Goal: Information Seeking & Learning: Learn about a topic

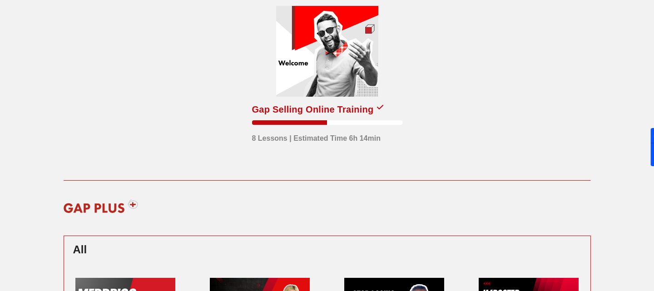
scroll to position [50, 0]
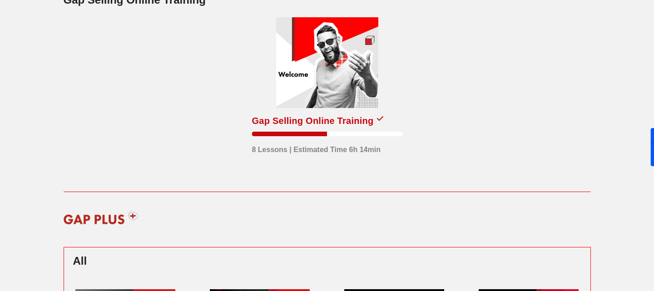
click at [351, 84] on div at bounding box center [327, 62] width 102 height 91
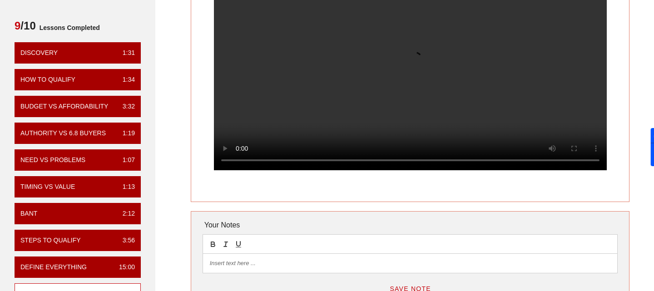
scroll to position [70, 0]
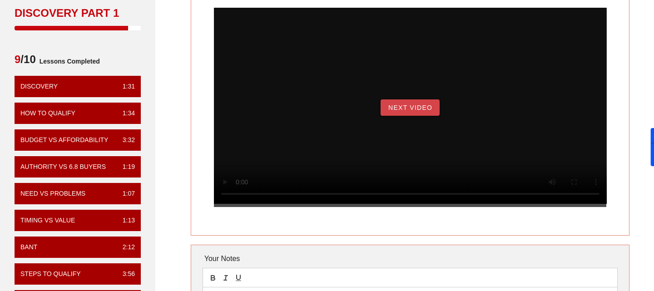
click at [434, 116] on button "Next Video" at bounding box center [409, 107] width 59 height 16
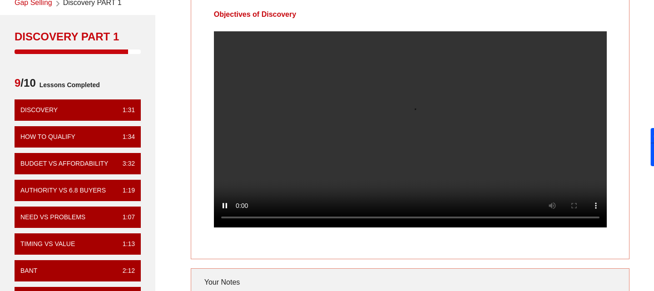
scroll to position [48, 0]
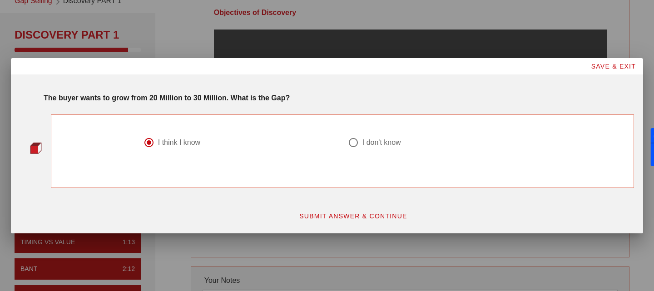
click at [352, 215] on span "SUBMIT ANSWER & CONTINUE" at bounding box center [353, 215] width 108 height 7
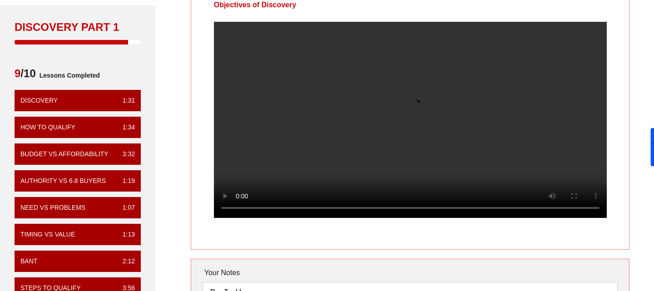
scroll to position [42, 0]
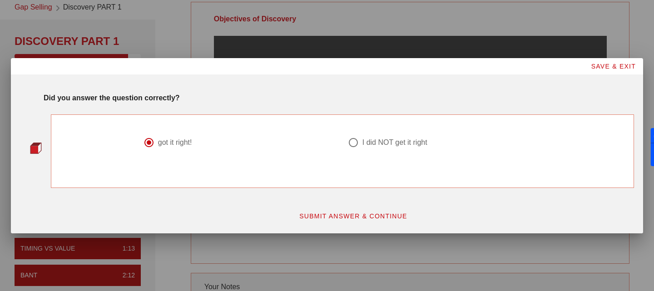
click at [341, 214] on span "SUBMIT ANSWER & CONTINUE" at bounding box center [353, 215] width 108 height 7
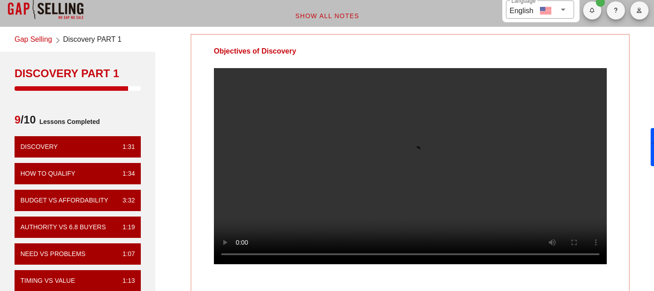
scroll to position [10, 0]
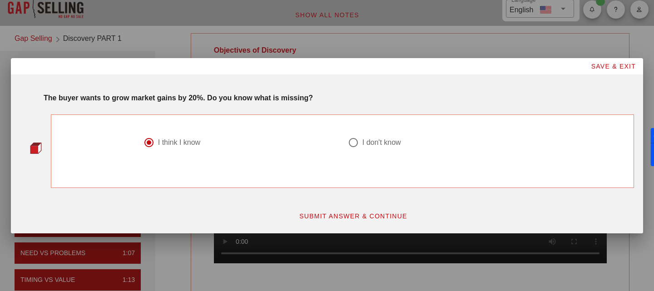
click at [371, 219] on span "SUBMIT ANSWER & CONTINUE" at bounding box center [353, 215] width 108 height 7
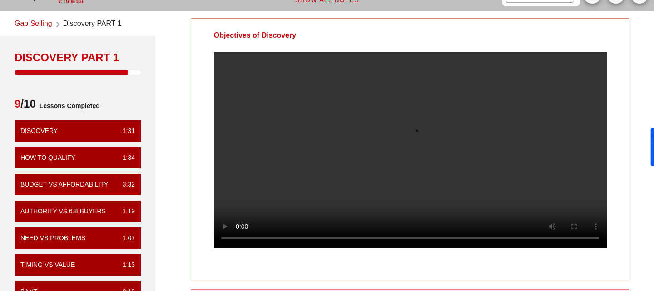
scroll to position [29, 0]
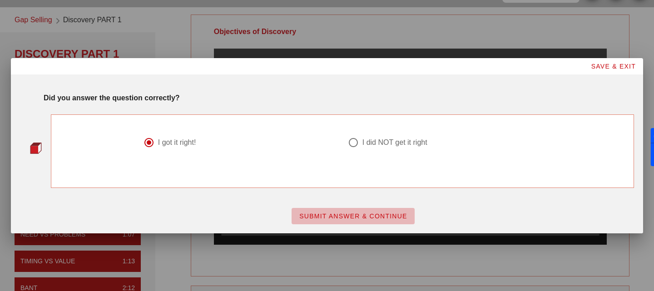
click at [329, 215] on span "SUBMIT ANSWER & CONTINUE" at bounding box center [353, 215] width 108 height 7
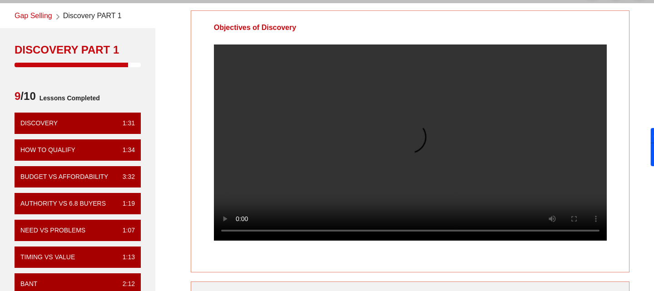
scroll to position [34, 0]
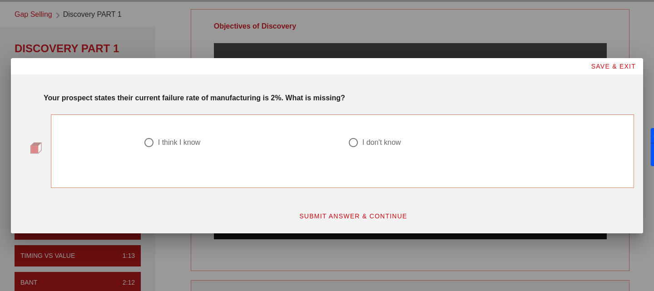
click at [176, 142] on div "I think I know" at bounding box center [179, 142] width 42 height 9
radio input "true"
click at [345, 219] on span "SUBMIT ANSWER & CONTINUE" at bounding box center [353, 215] width 108 height 7
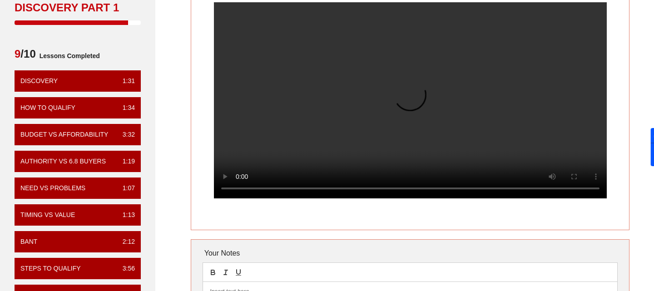
scroll to position [45, 0]
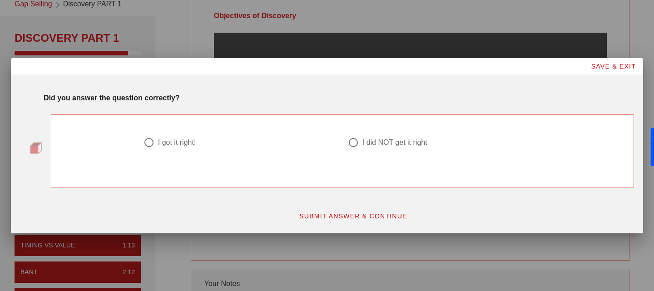
click at [153, 143] on div at bounding box center [148, 142] width 15 height 15
radio input "true"
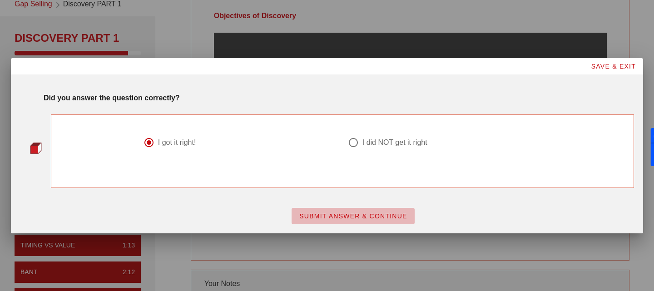
click at [359, 217] on span "SUBMIT ANSWER & CONTINUE" at bounding box center [353, 215] width 108 height 7
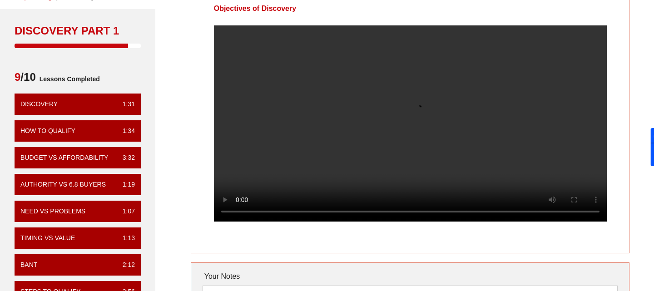
scroll to position [53, 0]
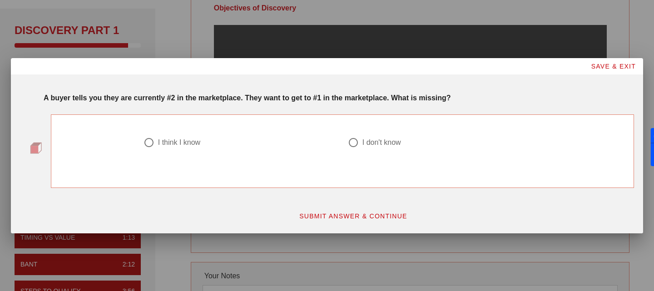
click at [163, 136] on div "I think I know" at bounding box center [240, 148] width 204 height 33
click at [168, 141] on div "I think I know" at bounding box center [179, 142] width 42 height 9
radio input "true"
click at [335, 223] on button "SUBMIT ANSWER & CONTINUE" at bounding box center [352, 216] width 123 height 16
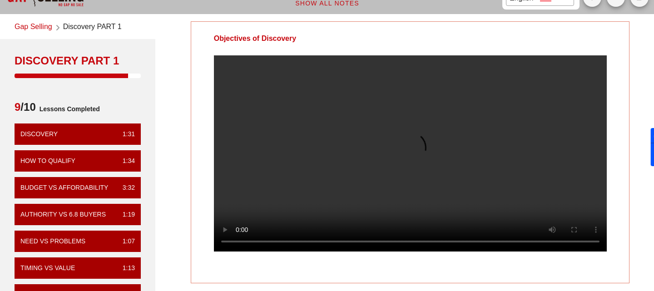
scroll to position [25, 0]
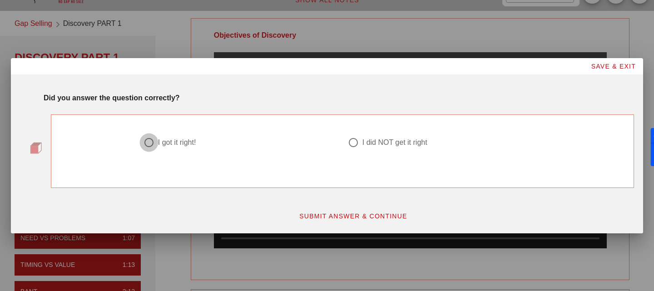
click at [151, 144] on div at bounding box center [148, 142] width 15 height 15
radio input "true"
click at [362, 212] on span "SUBMIT ANSWER & CONTINUE" at bounding box center [353, 215] width 108 height 7
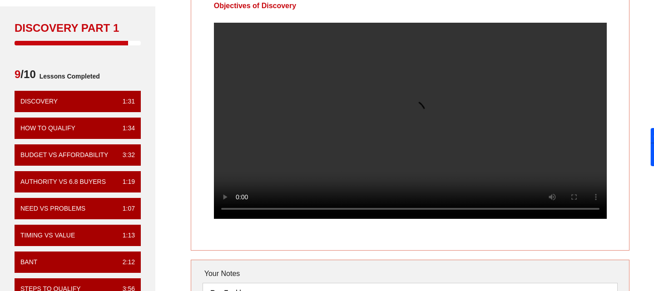
scroll to position [34, 0]
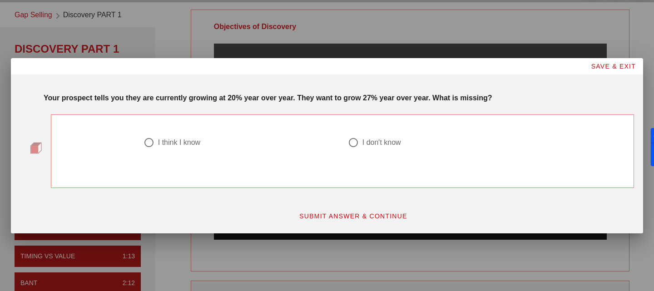
click at [172, 139] on div "I think I know" at bounding box center [179, 142] width 42 height 9
radio input "true"
click at [351, 217] on span "SUBMIT ANSWER & CONTINUE" at bounding box center [353, 215] width 108 height 7
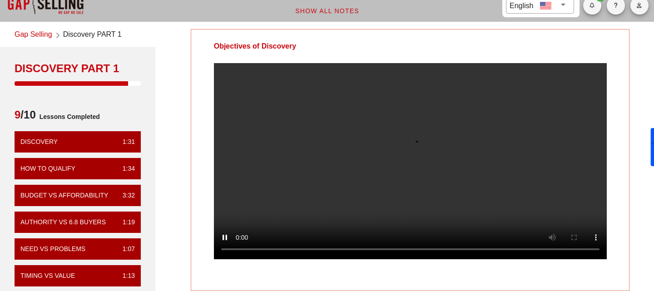
scroll to position [22, 0]
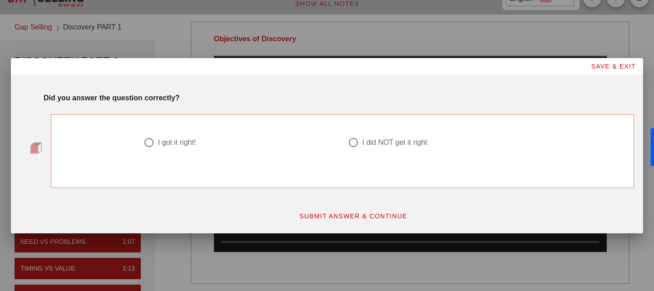
click at [152, 150] on div at bounding box center [148, 142] width 15 height 15
radio input "true"
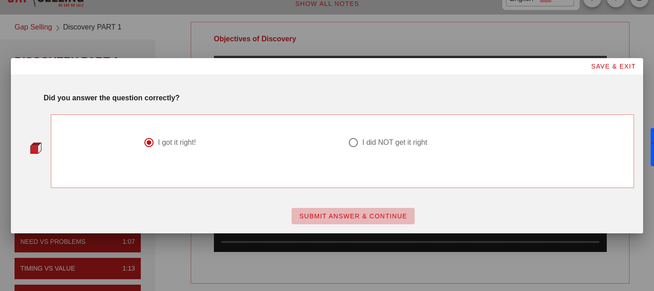
click at [362, 209] on button "SUBMIT ANSWER & CONTINUE" at bounding box center [352, 216] width 123 height 16
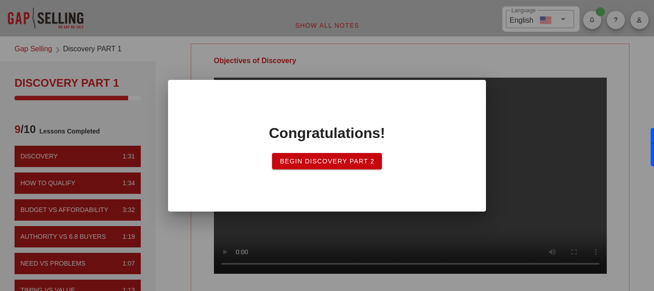
click at [343, 159] on span "Begin Discovery Part 2" at bounding box center [326, 160] width 95 height 7
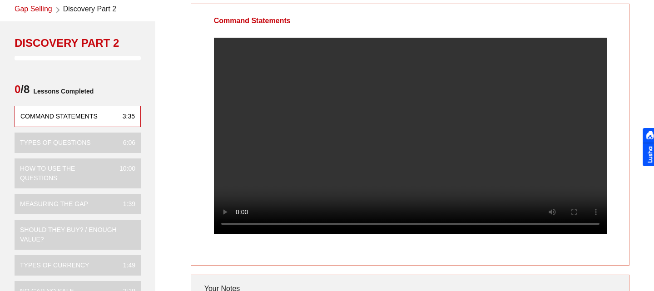
scroll to position [39, 0]
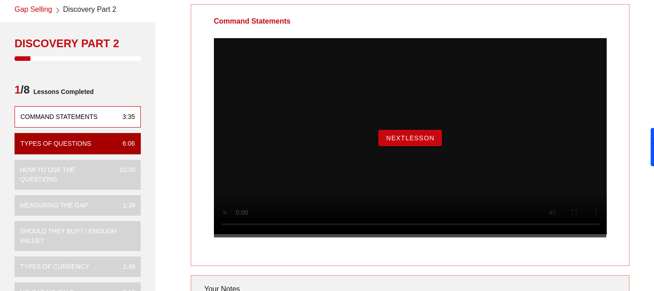
click at [419, 146] on button "NextLesson" at bounding box center [410, 138] width 64 height 16
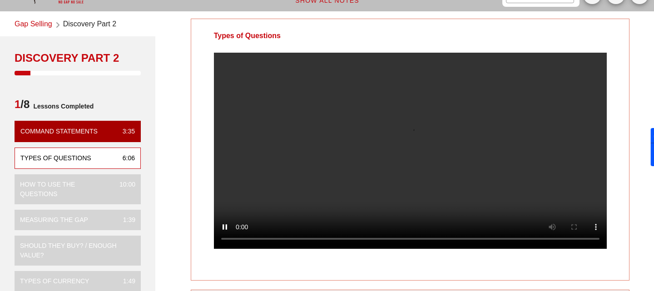
scroll to position [24, 0]
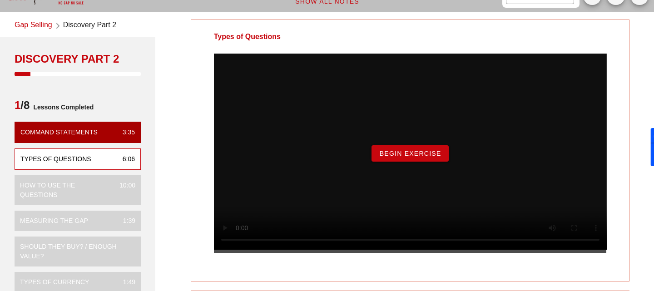
click at [423, 157] on span "Begin Exercise" at bounding box center [409, 153] width 62 height 7
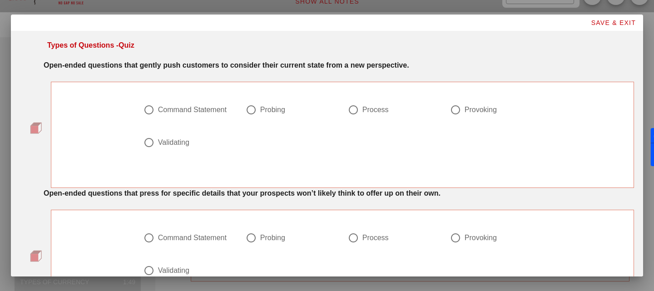
scroll to position [0, 0]
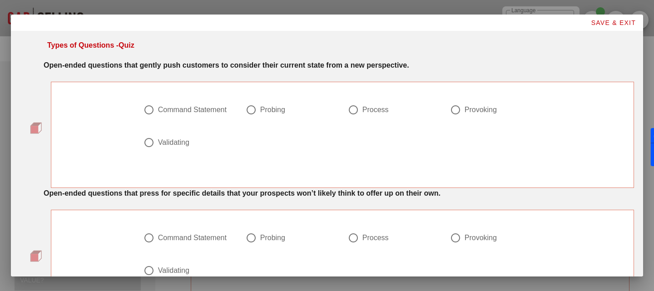
click at [445, 113] on div "Provoking" at bounding box center [495, 115] width 102 height 33
click at [452, 111] on div at bounding box center [454, 109] width 15 height 15
radio input "true"
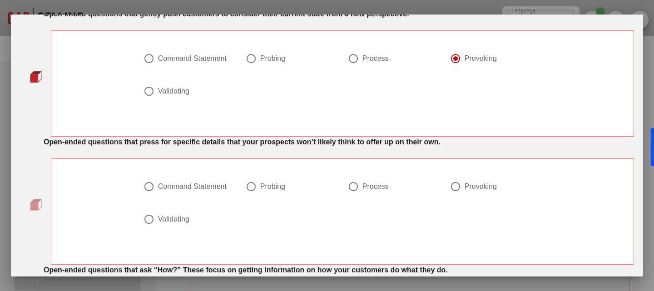
scroll to position [98, 0]
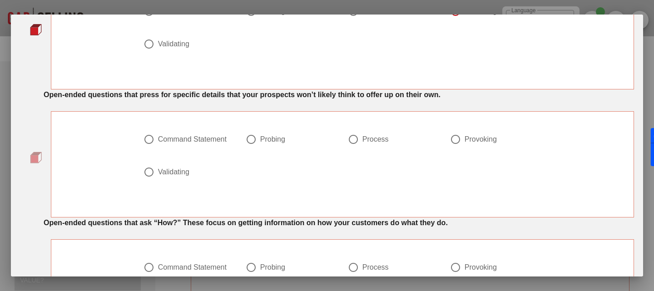
click at [253, 136] on div at bounding box center [250, 139] width 15 height 15
radio input "true"
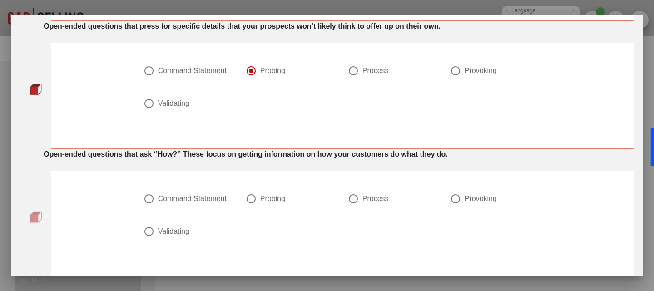
scroll to position [245, 0]
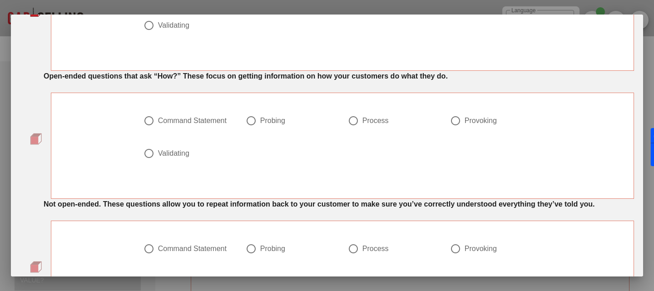
click at [370, 118] on div "Process" at bounding box center [375, 120] width 26 height 9
radio input "true"
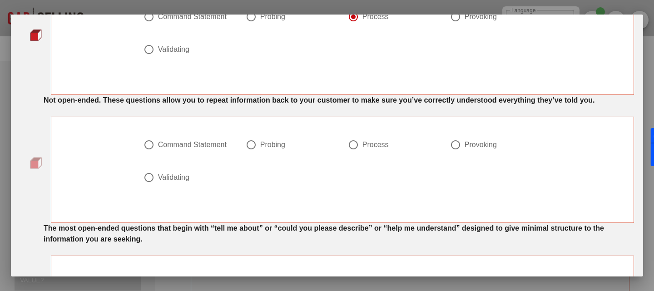
click at [152, 185] on div at bounding box center [148, 177] width 15 height 15
radio input "true"
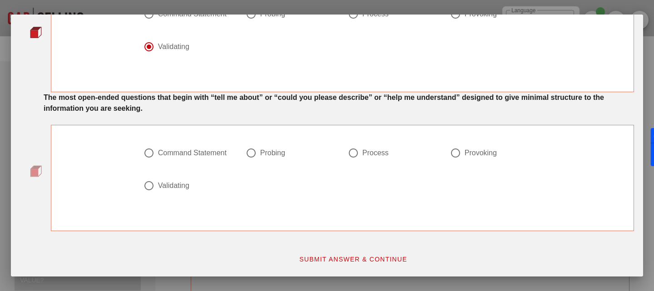
click at [188, 148] on div "Command Statement" at bounding box center [192, 152] width 69 height 9
radio input "true"
click at [359, 260] on span "SUBMIT ANSWER & CONTINUE" at bounding box center [353, 259] width 108 height 7
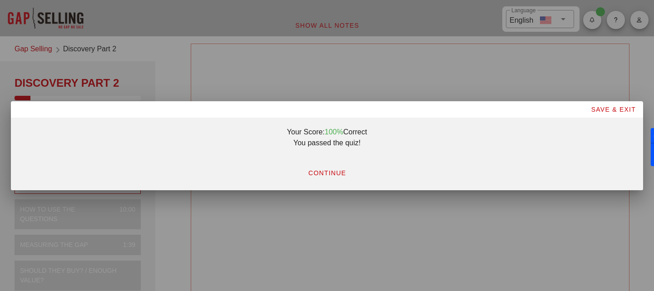
scroll to position [0, 0]
click at [329, 183] on div "CONTINUE" at bounding box center [327, 170] width 624 height 33
click at [326, 172] on span "CONTINUE" at bounding box center [327, 172] width 38 height 7
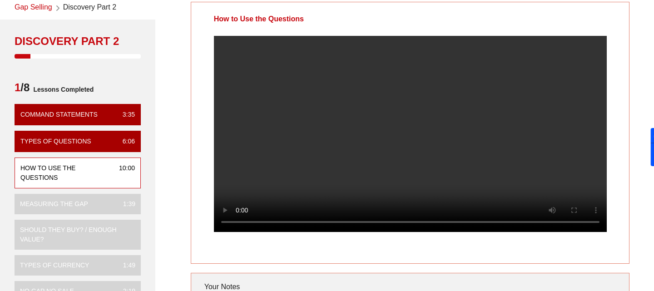
scroll to position [43, 0]
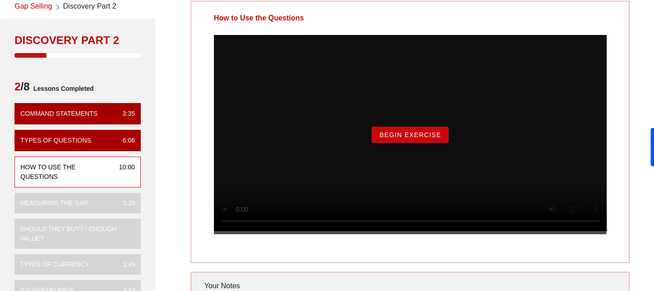
click at [406, 143] on button "Begin Exercise" at bounding box center [409, 135] width 77 height 16
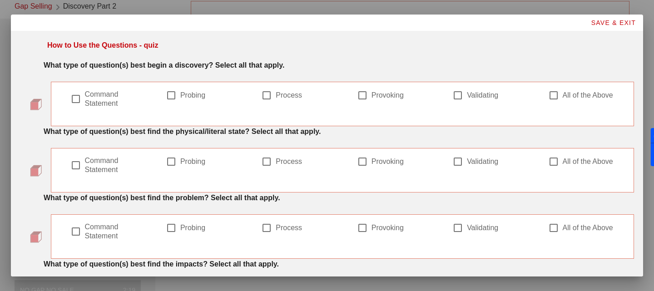
scroll to position [0, 0]
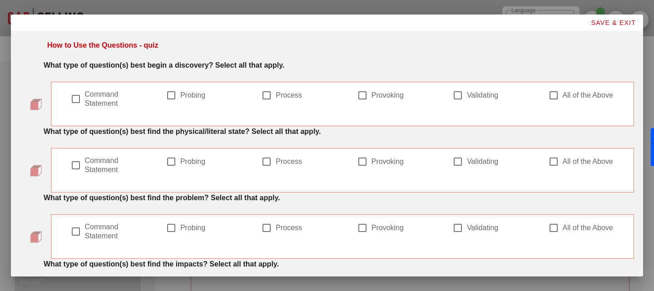
click at [77, 99] on div at bounding box center [75, 98] width 15 height 15
checkbox input "true"
click at [175, 161] on div at bounding box center [170, 161] width 15 height 15
checkbox input "true"
click at [260, 160] on div at bounding box center [266, 161] width 15 height 15
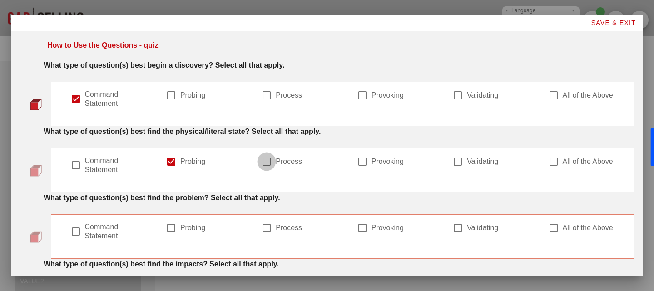
checkbox input "true"
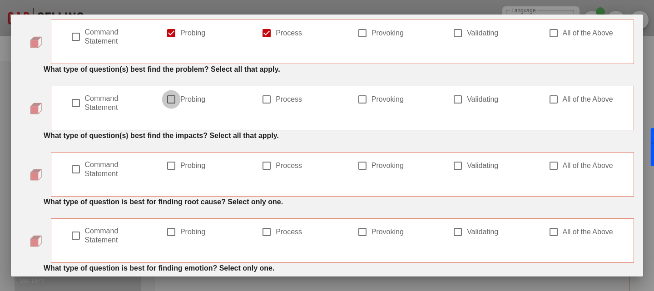
click at [175, 103] on div at bounding box center [170, 99] width 15 height 15
checkbox input "true"
click at [297, 98] on label "Process" at bounding box center [305, 99] width 61 height 9
checkbox input "true"
click at [192, 95] on label "Probing" at bounding box center [210, 99] width 61 height 9
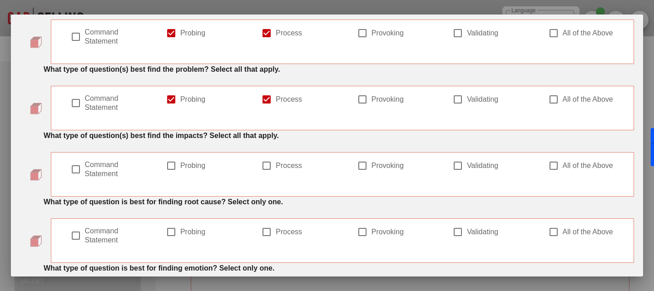
checkbox input "false"
click at [264, 102] on div at bounding box center [266, 99] width 15 height 15
checkbox input "false"
click at [546, 99] on div at bounding box center [553, 99] width 15 height 15
checkbox input "true"
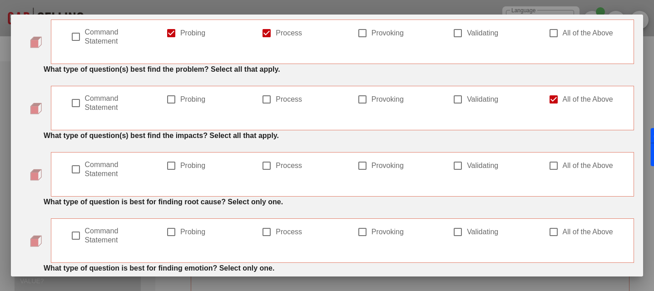
scroll to position [191, 0]
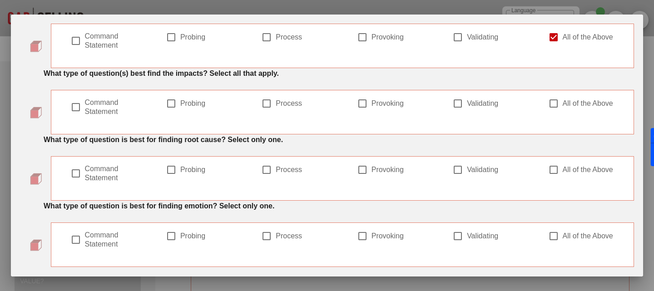
click at [360, 104] on div at bounding box center [361, 103] width 15 height 15
checkbox input "true"
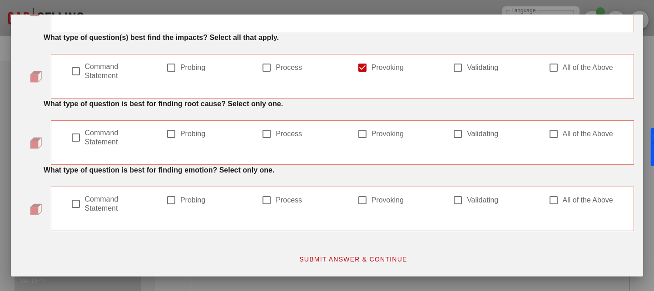
click at [268, 132] on div at bounding box center [266, 133] width 15 height 15
checkbox input "true"
click at [457, 135] on div at bounding box center [457, 133] width 15 height 15
checkbox input "true"
click at [550, 134] on div at bounding box center [553, 133] width 15 height 15
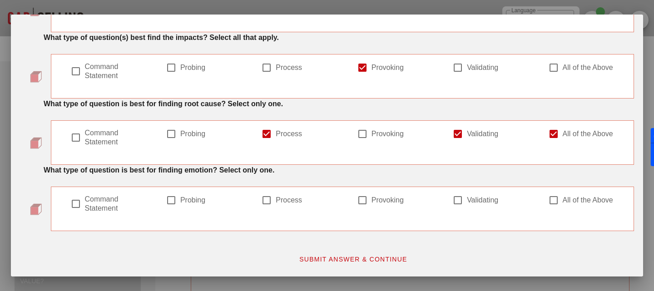
click at [550, 134] on div at bounding box center [553, 133] width 15 height 15
checkbox input "false"
click at [473, 203] on label "Validating" at bounding box center [497, 200] width 61 height 9
checkbox input "true"
click at [337, 265] on button "SUBMIT ANSWER & CONTINUE" at bounding box center [352, 259] width 123 height 16
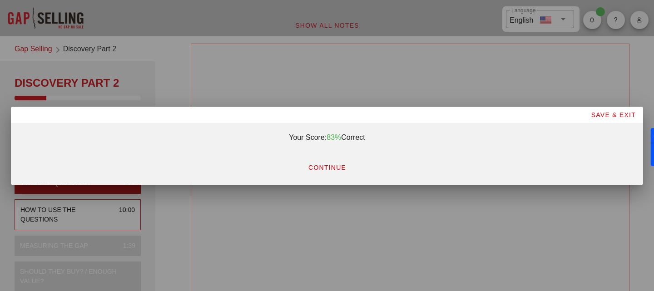
scroll to position [0, 0]
click at [326, 166] on span "CONTINUE" at bounding box center [327, 167] width 38 height 7
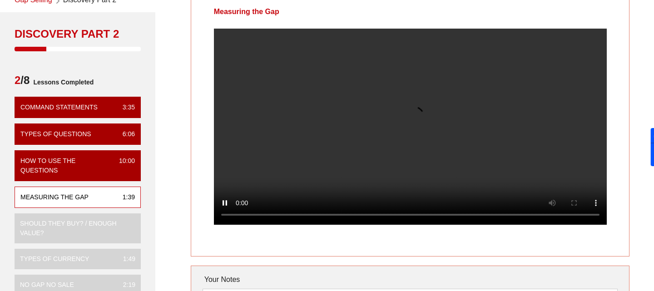
scroll to position [49, 0]
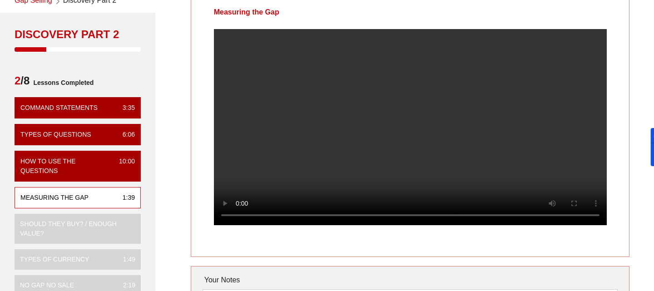
click at [621, 122] on div at bounding box center [410, 134] width 438 height 211
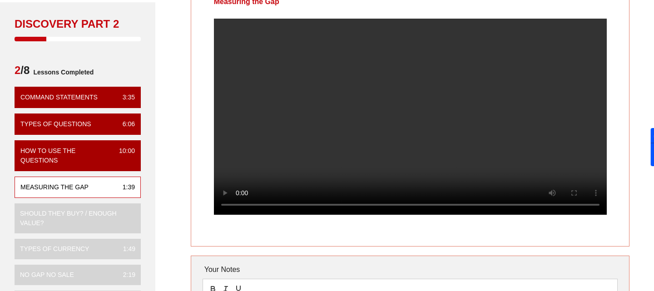
scroll to position [48, 0]
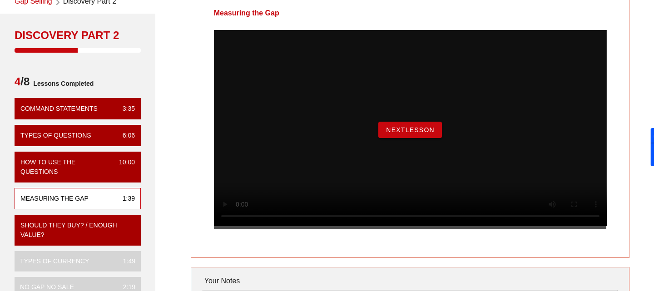
click at [399, 132] on div "NextLesson" at bounding box center [410, 129] width 393 height 199
click at [404, 138] on button "NextLesson" at bounding box center [410, 130] width 64 height 16
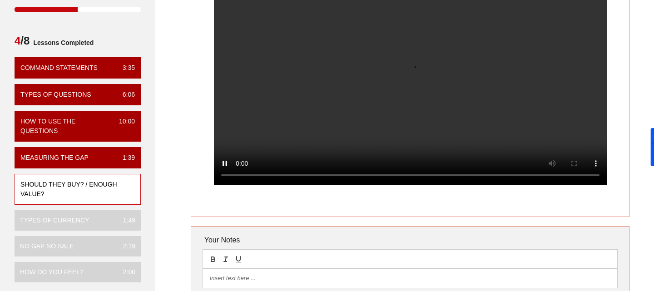
scroll to position [101, 0]
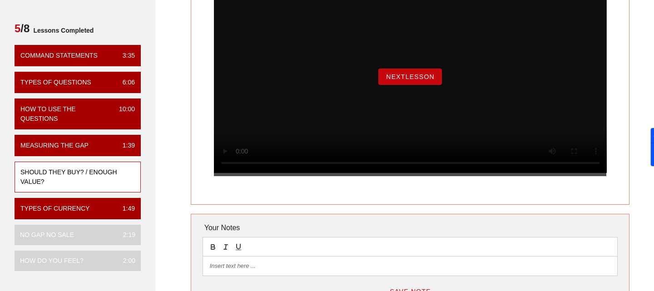
click at [403, 80] on span "NextLesson" at bounding box center [409, 76] width 49 height 7
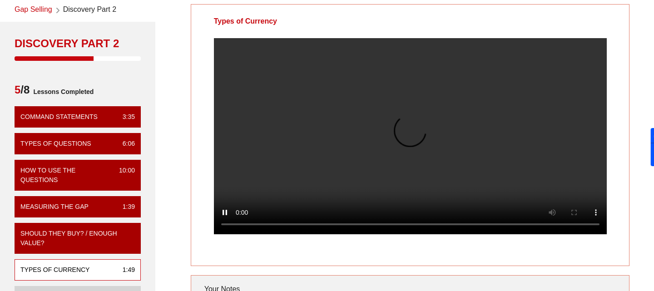
scroll to position [40, 0]
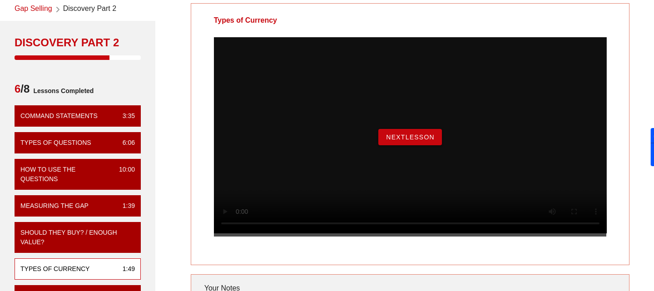
click at [404, 141] on span "NextLesson" at bounding box center [409, 136] width 49 height 7
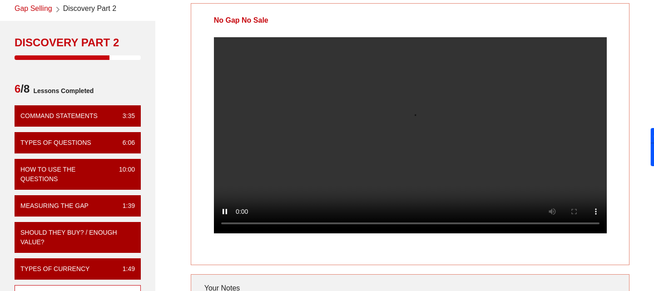
scroll to position [0, 0]
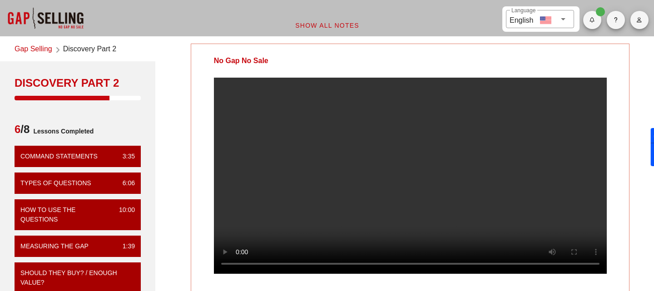
click at [402, 196] on video at bounding box center [410, 176] width 393 height 196
click at [416, 198] on video at bounding box center [410, 176] width 393 height 196
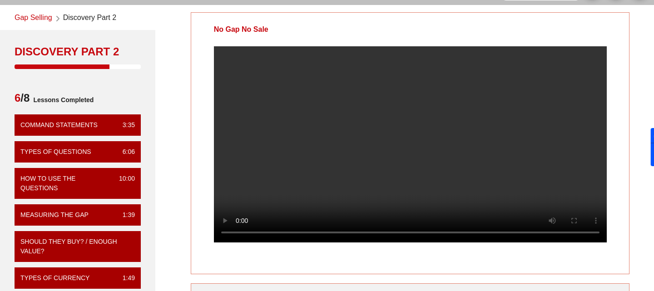
scroll to position [41, 0]
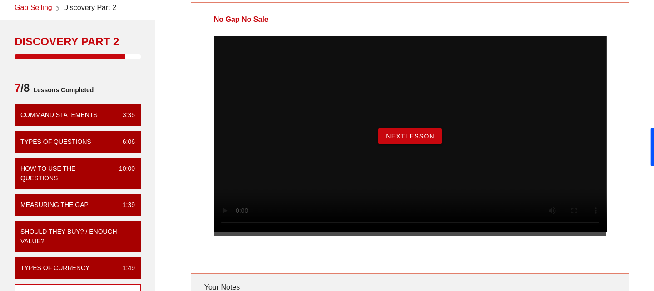
click at [412, 140] on span "NextLesson" at bounding box center [409, 136] width 49 height 7
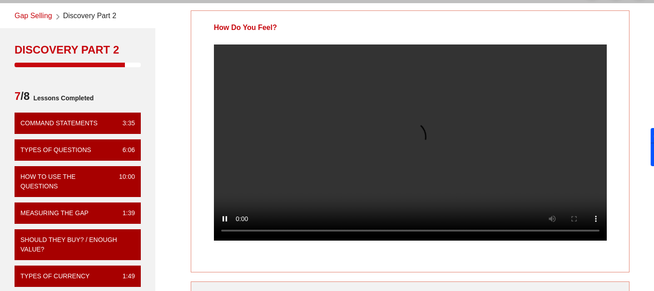
scroll to position [33, 0]
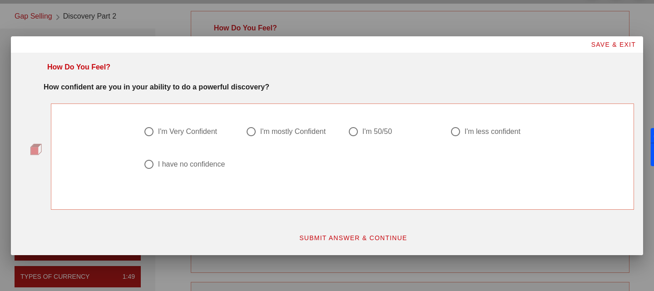
click at [187, 133] on div "I'm Very Confident" at bounding box center [187, 131] width 59 height 9
radio input "true"
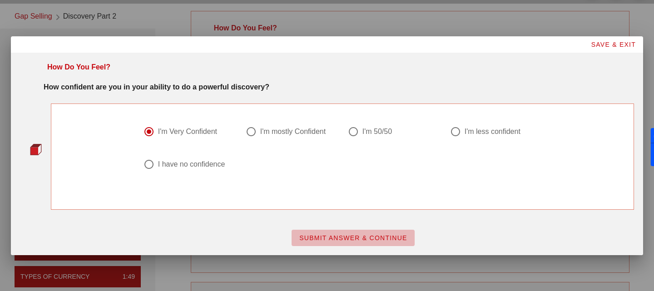
click at [354, 241] on span "SUBMIT ANSWER & CONTINUE" at bounding box center [353, 237] width 108 height 7
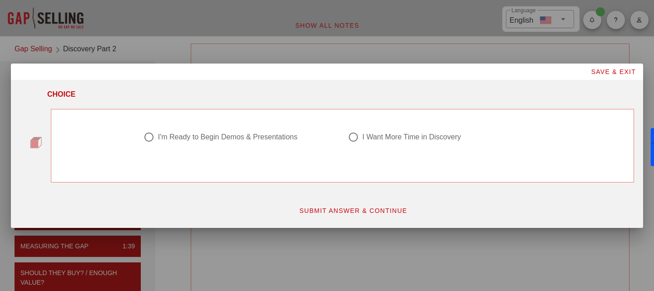
click at [221, 135] on div "I'm Ready to Begin Demos & Presentations" at bounding box center [227, 137] width 139 height 9
radio input "true"
click at [334, 213] on span "SUBMIT ANSWER & CONTINUE" at bounding box center [353, 210] width 108 height 7
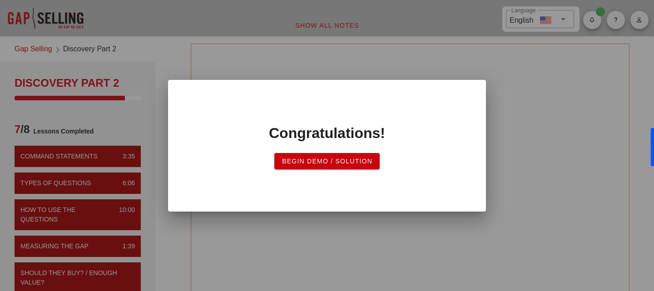
click at [308, 164] on span "Begin Demo / Solution" at bounding box center [326, 160] width 91 height 7
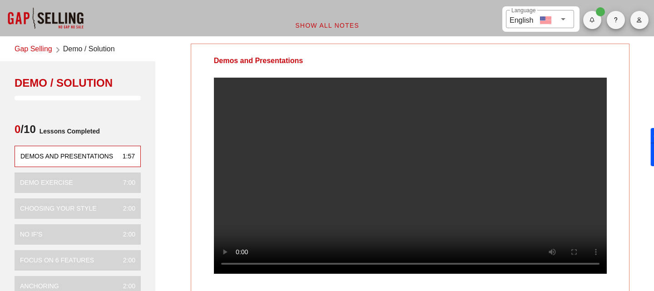
click at [40, 53] on link "Gap Selling" at bounding box center [34, 50] width 38 height 12
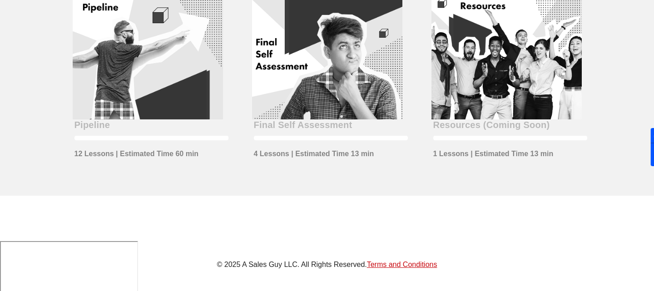
scroll to position [428, 0]
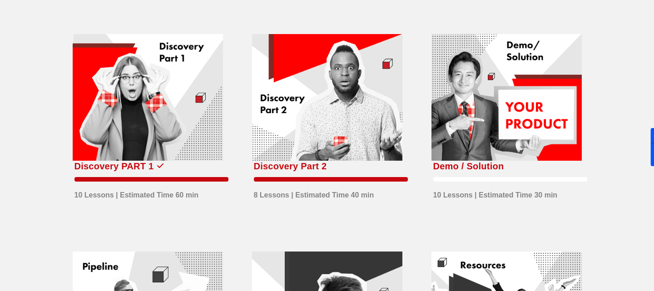
click at [486, 150] on div at bounding box center [506, 97] width 150 height 127
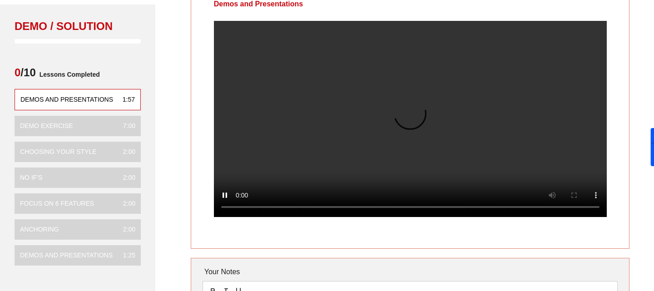
scroll to position [76, 0]
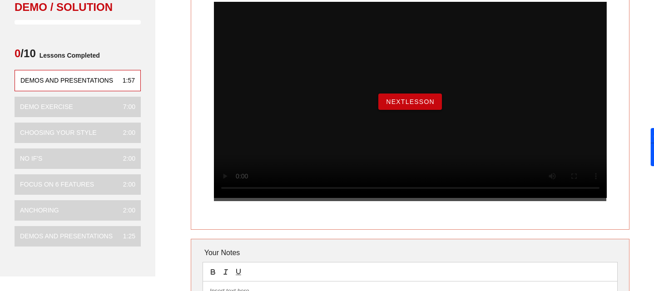
click at [390, 105] on button "NextLesson" at bounding box center [410, 101] width 64 height 16
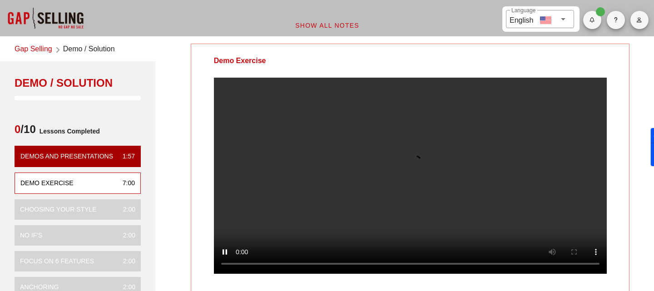
scroll to position [46, 0]
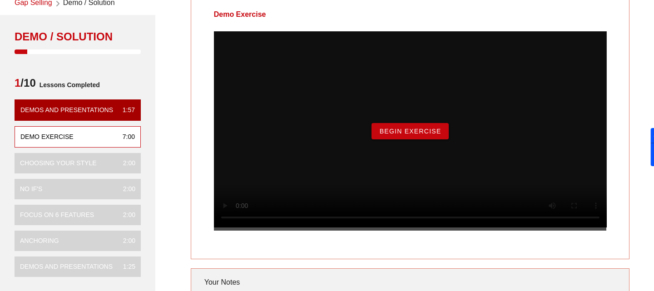
click at [425, 135] on span "Begin Exercise" at bounding box center [409, 131] width 62 height 7
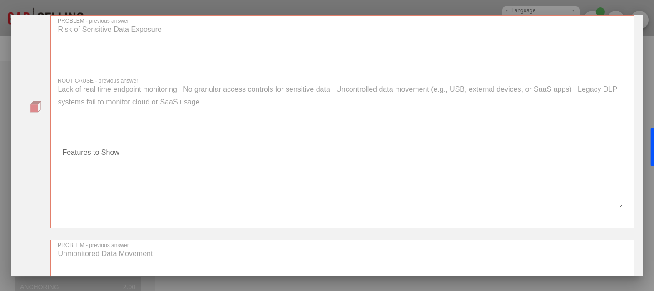
scroll to position [82, 0]
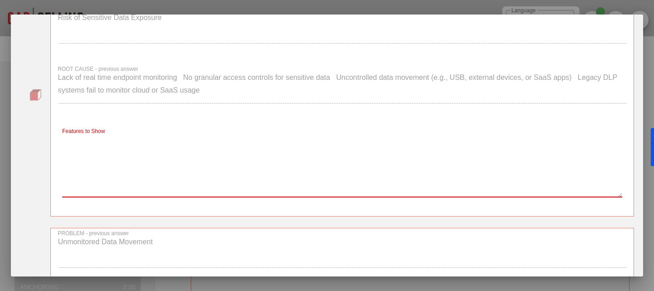
click at [142, 138] on textarea "Features to Show" at bounding box center [342, 165] width 560 height 64
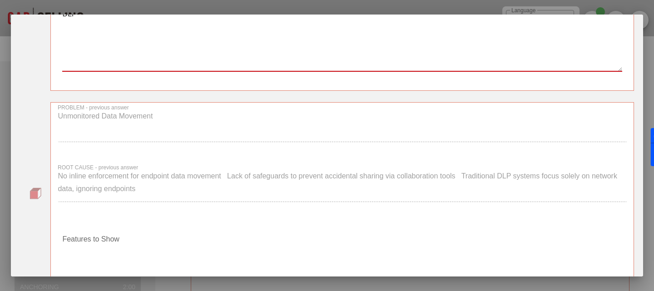
scroll to position [225, 0]
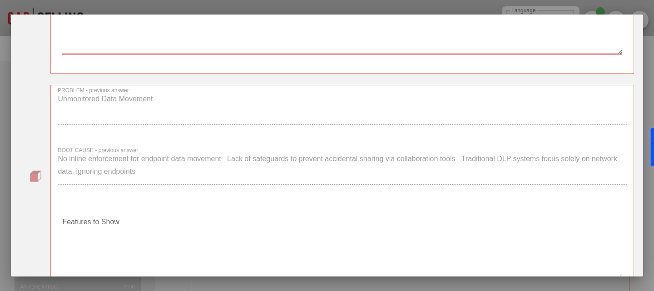
type textarea "DLP"
click at [139, 218] on textarea "Features to Show" at bounding box center [342, 247] width 560 height 64
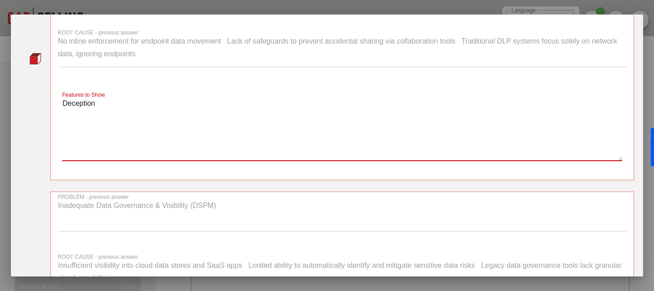
scroll to position [431, 0]
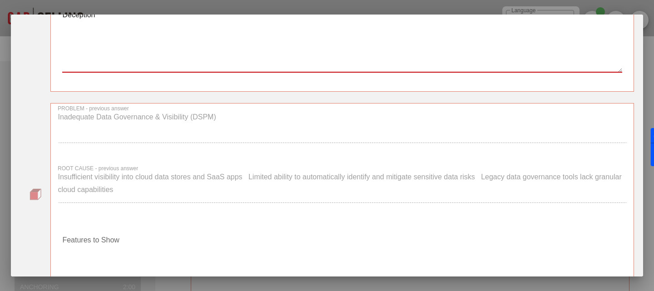
type textarea "Deception"
click at [127, 243] on textarea "Features to Show" at bounding box center [342, 265] width 560 height 64
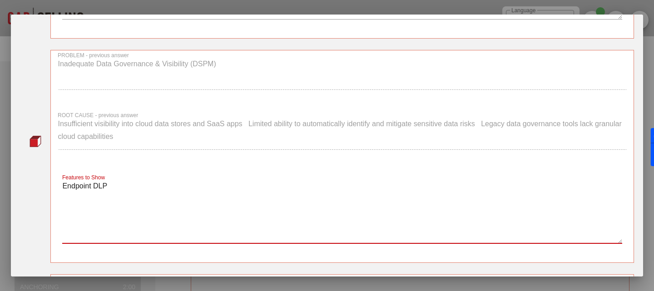
scroll to position [751, 0]
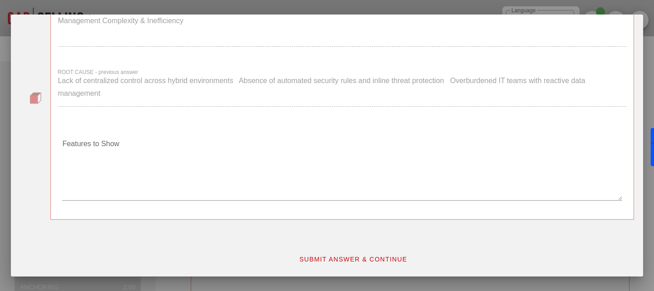
type textarea "Endpoint DLP"
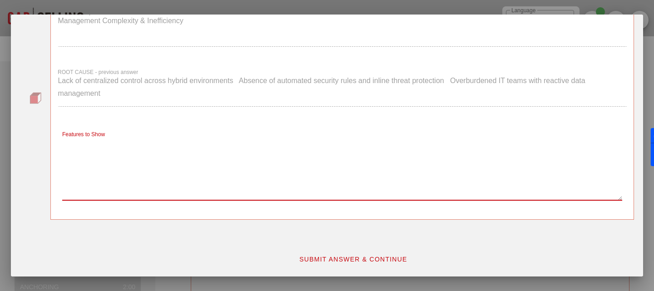
click at [174, 166] on textarea "Features to Show" at bounding box center [342, 169] width 560 height 64
type textarea "ZDX"
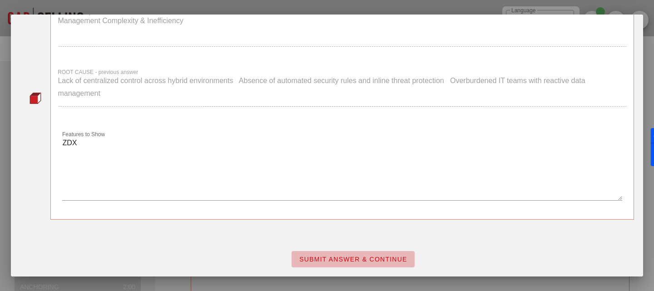
click at [352, 253] on button "SUBMIT ANSWER & CONTINUE" at bounding box center [352, 259] width 123 height 16
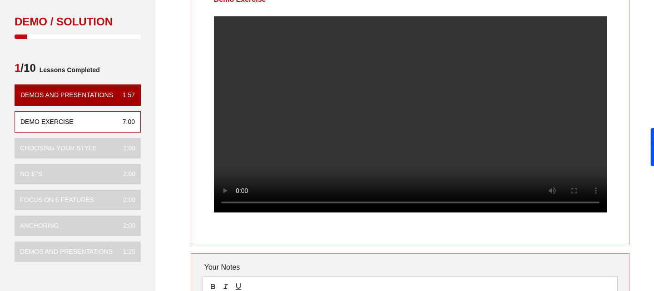
scroll to position [40, 0]
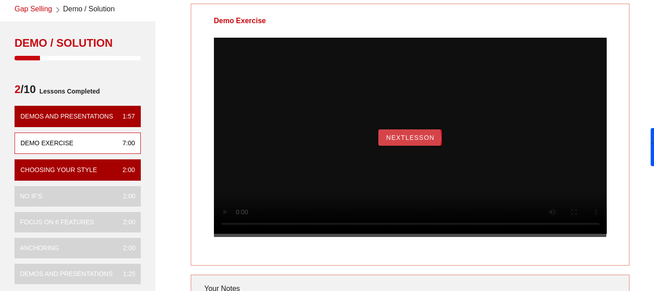
click at [431, 141] on span "NextLesson" at bounding box center [409, 137] width 49 height 7
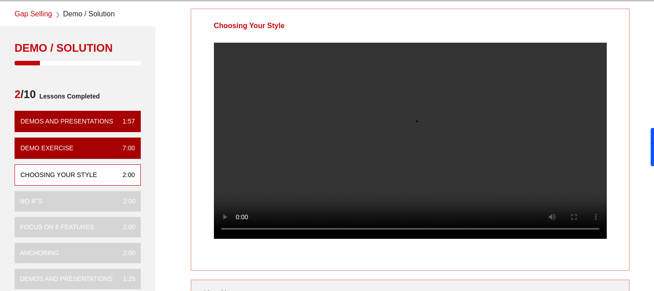
scroll to position [44, 0]
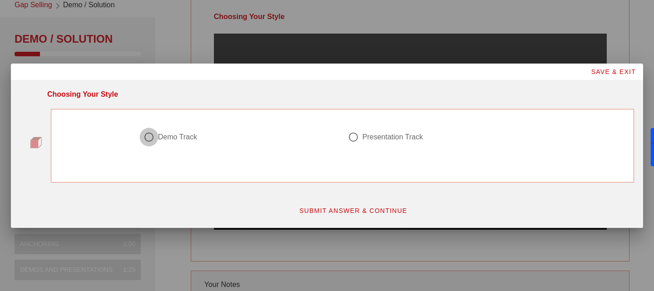
click at [150, 138] on div at bounding box center [148, 136] width 15 height 15
click at [354, 140] on div at bounding box center [352, 136] width 15 height 15
radio input "false"
radio input "true"
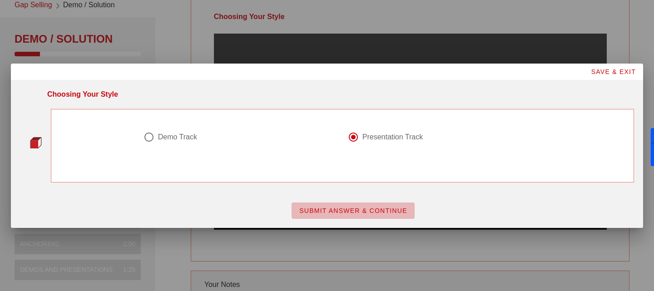
click at [359, 216] on button "SUBMIT ANSWER & CONTINUE" at bounding box center [352, 210] width 123 height 16
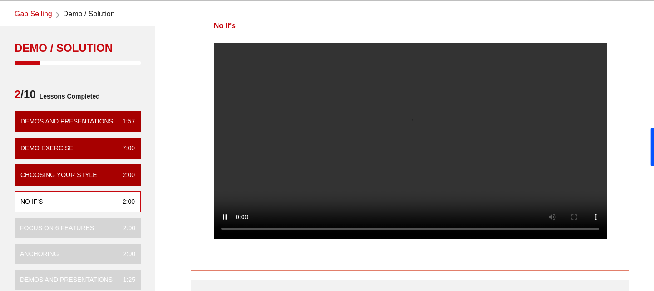
scroll to position [37, 0]
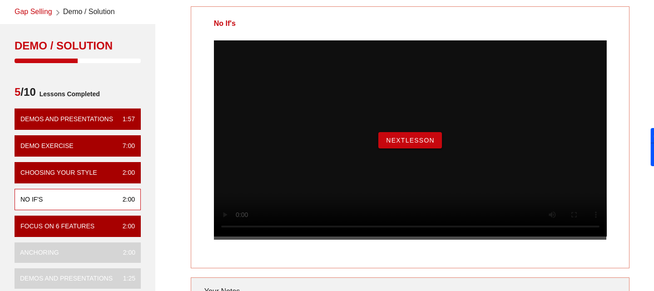
click at [398, 148] on button "NextLesson" at bounding box center [410, 140] width 64 height 16
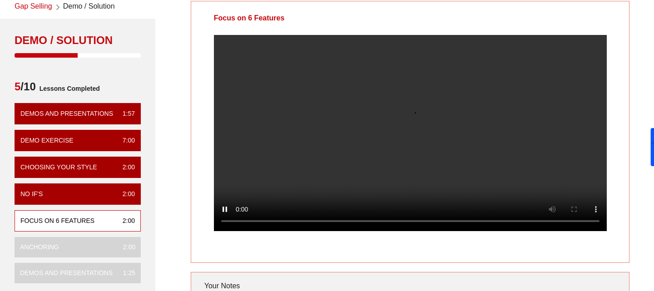
scroll to position [44, 0]
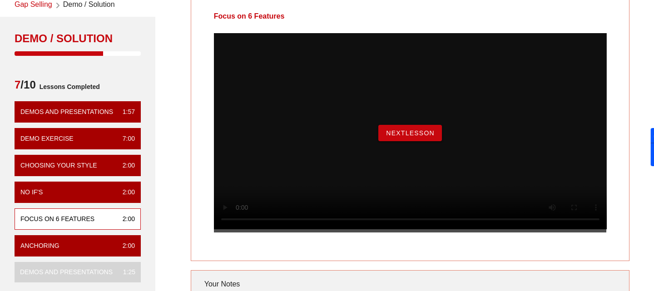
click at [395, 137] on span "NextLesson" at bounding box center [409, 132] width 49 height 7
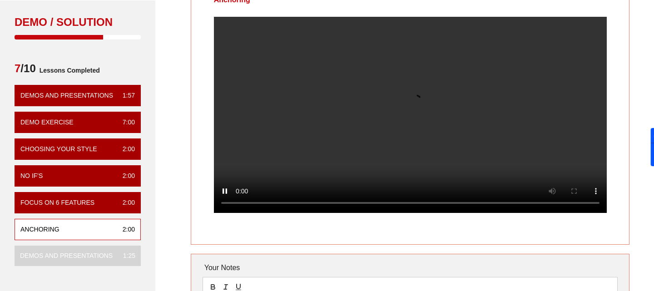
scroll to position [56, 0]
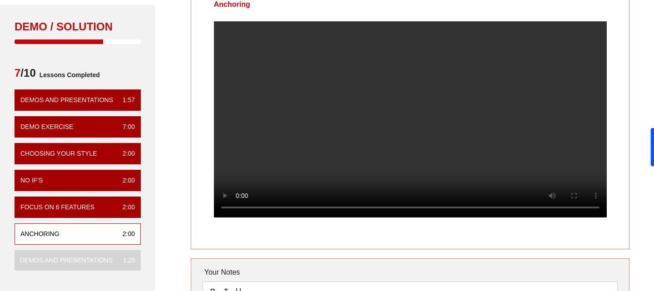
click at [279, 134] on video at bounding box center [410, 119] width 393 height 196
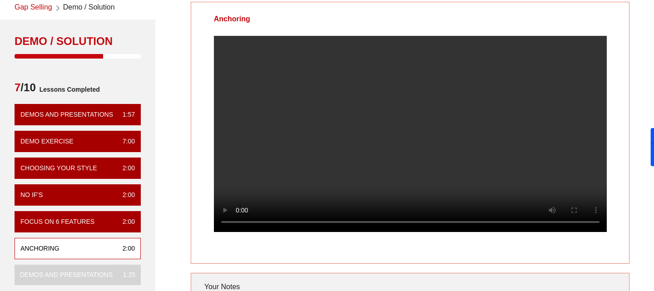
scroll to position [38, 0]
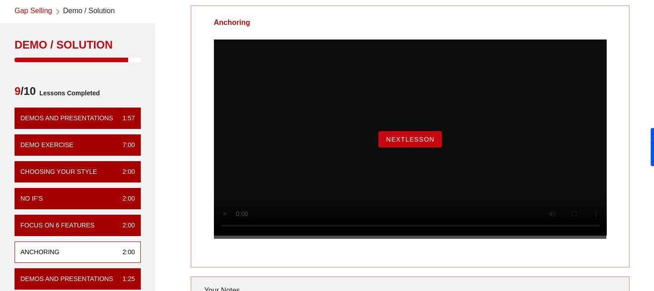
click at [412, 143] on span "NextLesson" at bounding box center [409, 139] width 49 height 7
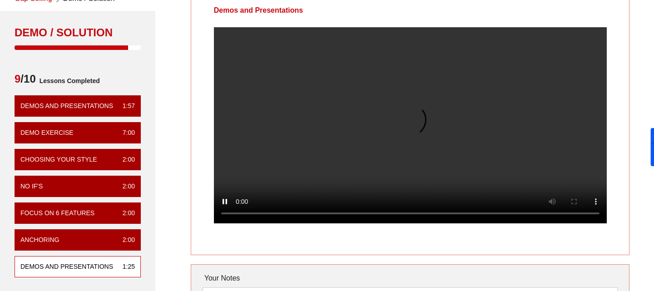
scroll to position [49, 0]
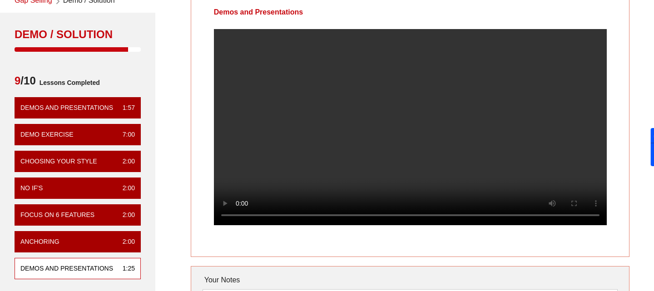
click at [408, 145] on video at bounding box center [410, 127] width 393 height 196
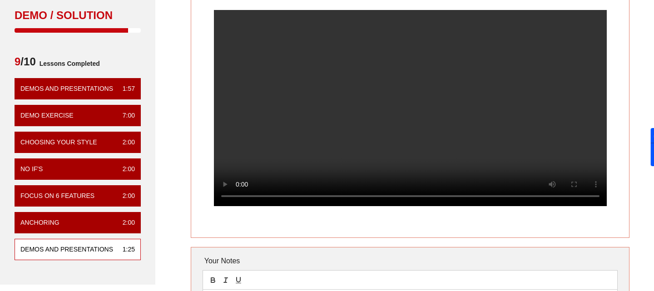
scroll to position [66, 0]
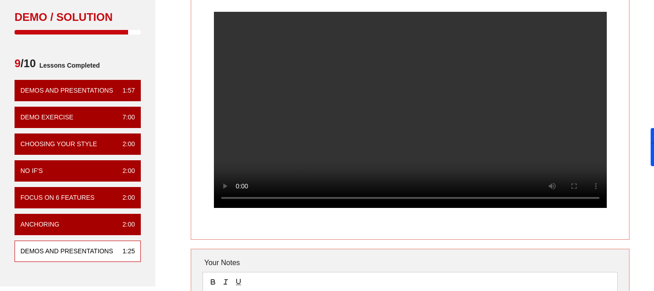
click at [301, 103] on video at bounding box center [410, 110] width 393 height 196
click at [312, 146] on video at bounding box center [410, 110] width 393 height 196
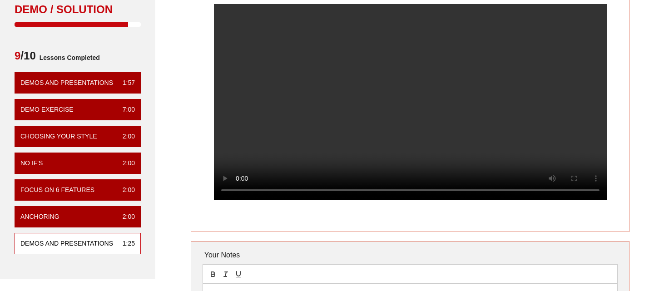
scroll to position [82, 0]
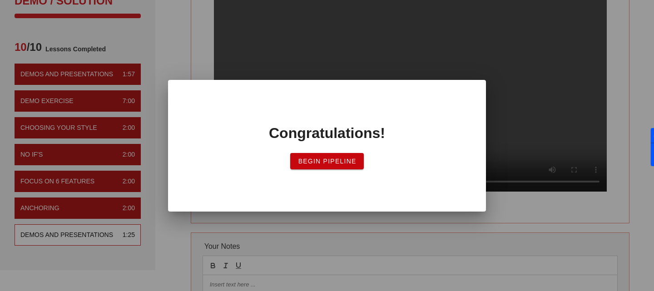
click at [346, 161] on span "Begin Pipeline" at bounding box center [326, 160] width 59 height 7
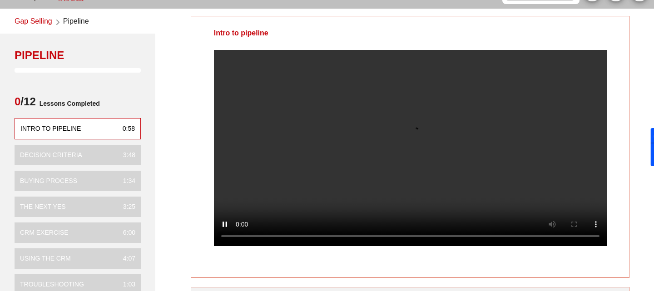
scroll to position [31, 0]
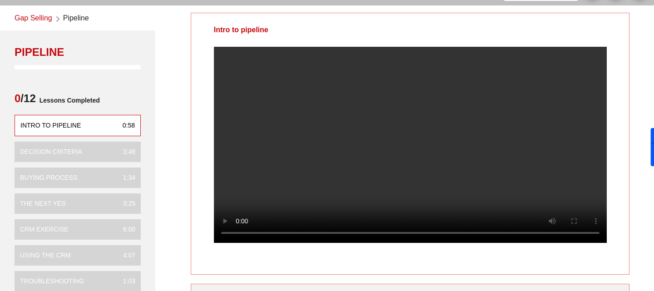
click at [380, 167] on video at bounding box center [410, 145] width 393 height 196
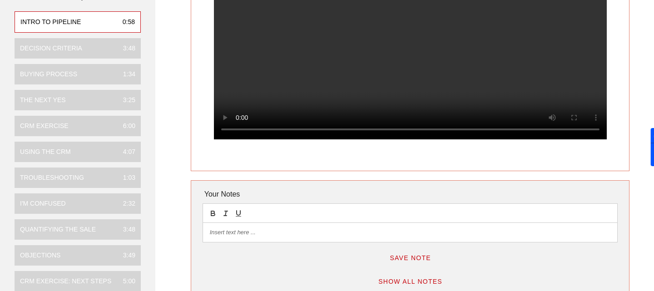
scroll to position [0, 0]
